Goal: Navigation & Orientation: Find specific page/section

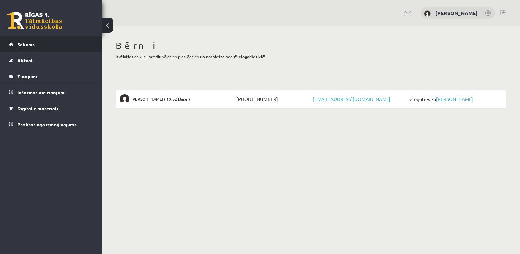
click at [29, 46] on span "Sākums" at bounding box center [25, 44] width 17 height 6
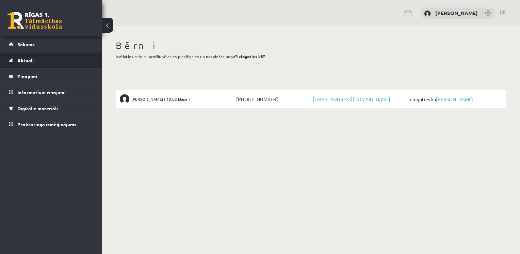
click at [34, 63] on link "Aktuāli" at bounding box center [51, 60] width 85 height 16
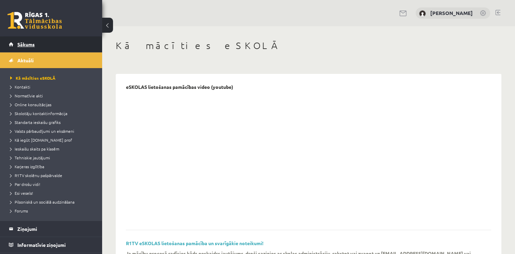
click at [31, 46] on span "Sākums" at bounding box center [25, 44] width 17 height 6
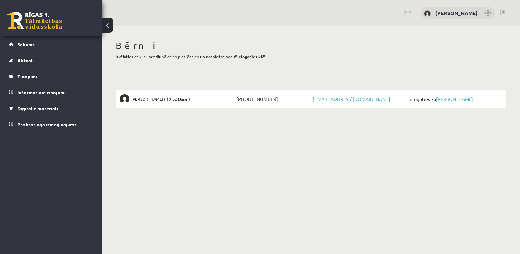
click at [33, 74] on legend "Ziņojumi 0" at bounding box center [55, 76] width 76 height 16
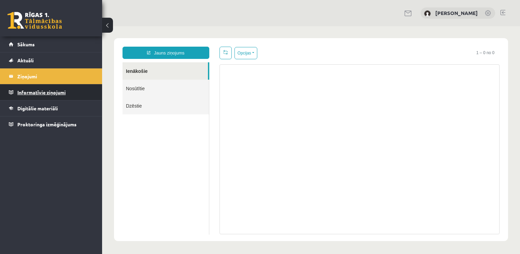
click at [35, 90] on legend "Informatīvie ziņojumi 0" at bounding box center [55, 92] width 76 height 16
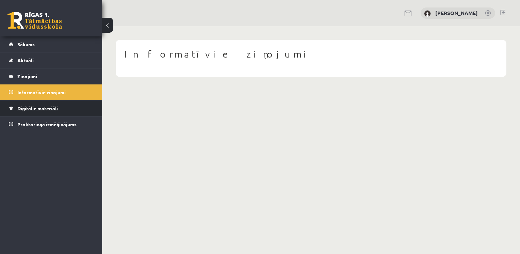
click at [38, 104] on link "Digitālie materiāli" at bounding box center [51, 108] width 85 height 16
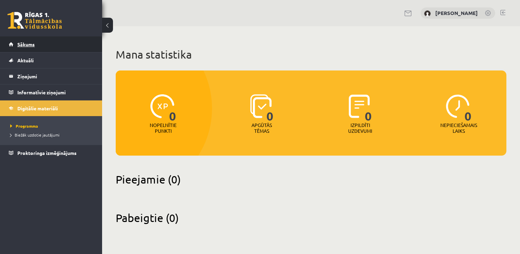
click at [23, 47] on link "Sākums" at bounding box center [51, 44] width 85 height 16
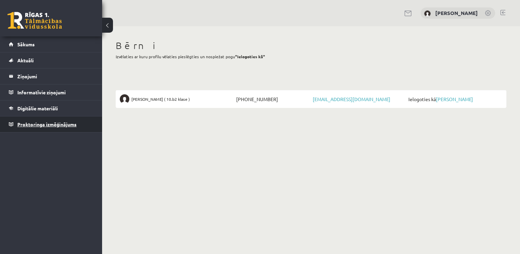
click at [46, 126] on link "Proktoringa izmēģinājums" at bounding box center [51, 124] width 85 height 16
